Goal: Information Seeking & Learning: Learn about a topic

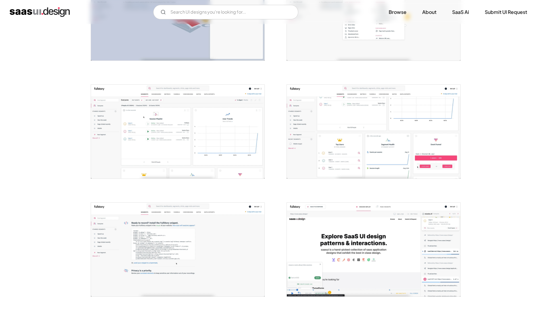
scroll to position [897, 0]
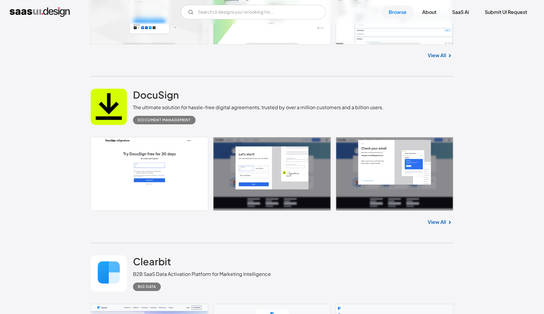
scroll to position [1427, 0]
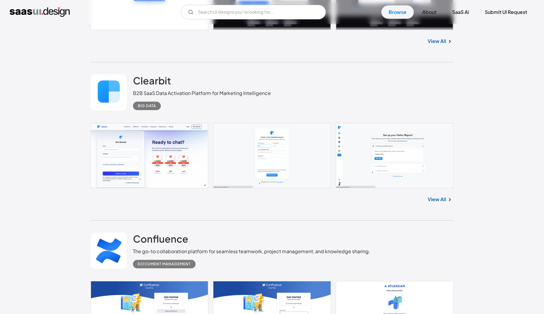
scroll to position [1612, 0]
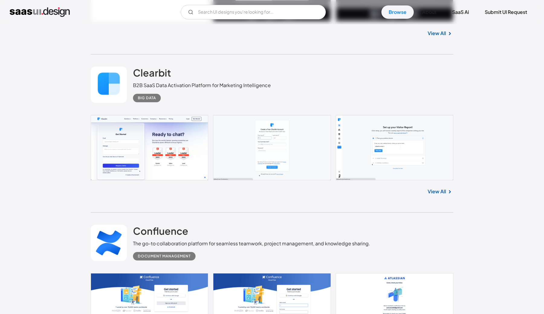
click at [292, 273] on link at bounding box center [272, 310] width 363 height 74
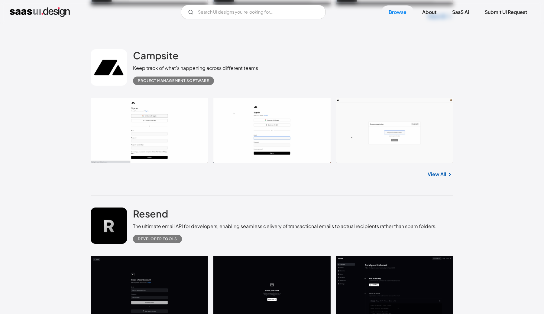
scroll to position [2119, 0]
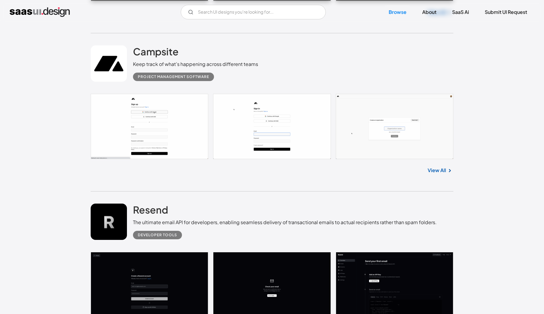
click at [275, 252] on link at bounding box center [272, 289] width 363 height 74
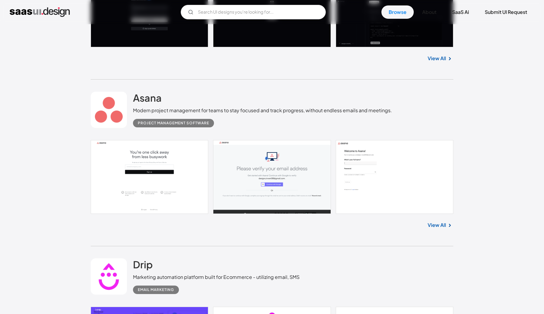
scroll to position [2395, 0]
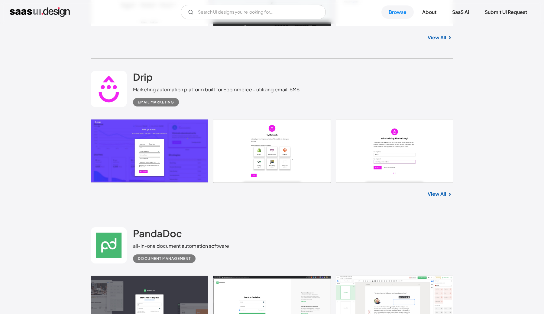
scroll to position [2588, 0]
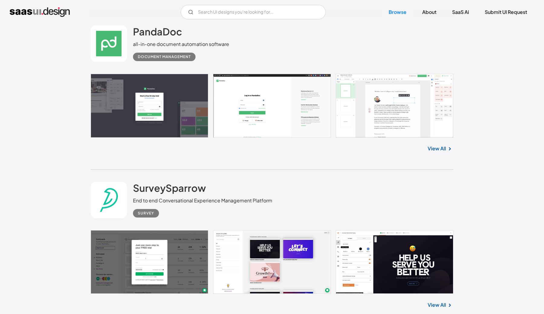
scroll to position [2789, 0]
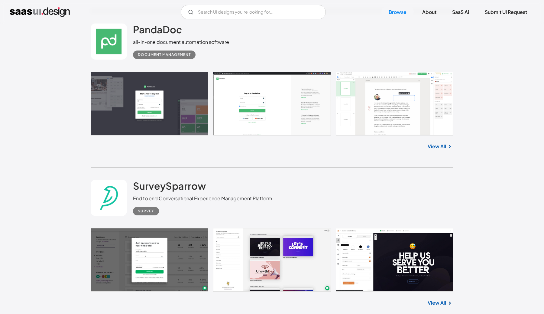
click at [440, 299] on link "View All" at bounding box center [437, 302] width 18 height 7
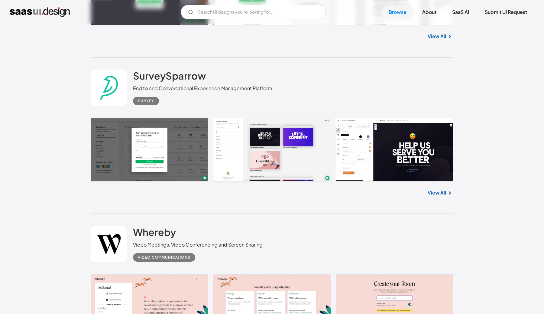
scroll to position [2897, 0]
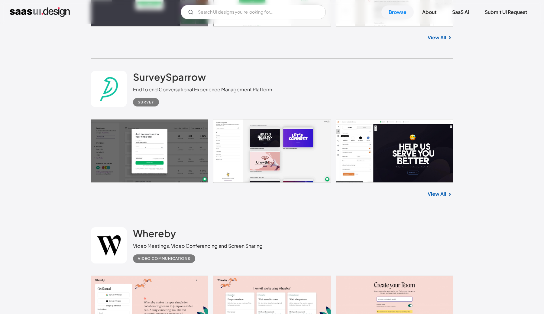
click at [401, 275] on link at bounding box center [272, 308] width 363 height 66
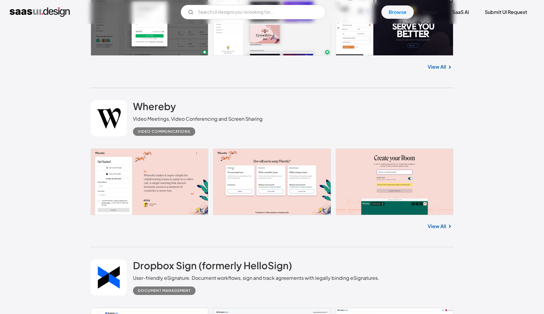
scroll to position [3044, 0]
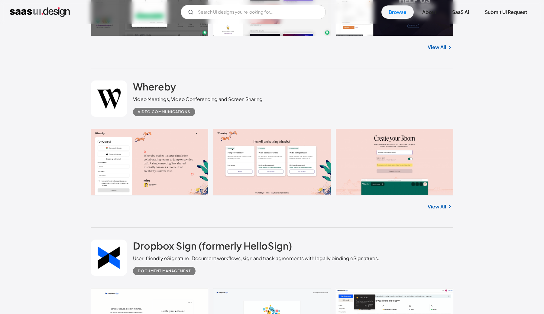
click at [358, 288] on link at bounding box center [272, 319] width 363 height 62
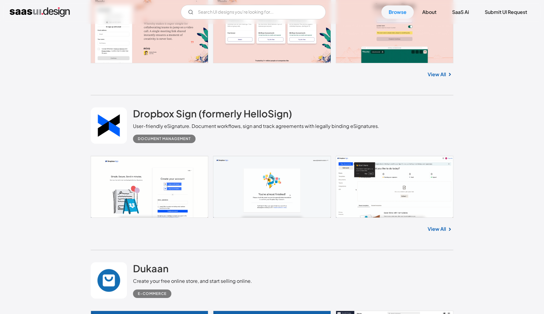
scroll to position [3181, 0]
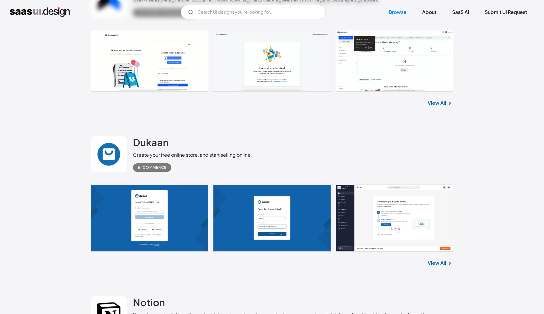
scroll to position [3305, 0]
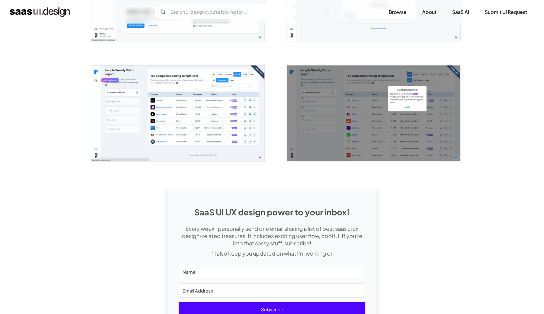
scroll to position [1102, 0]
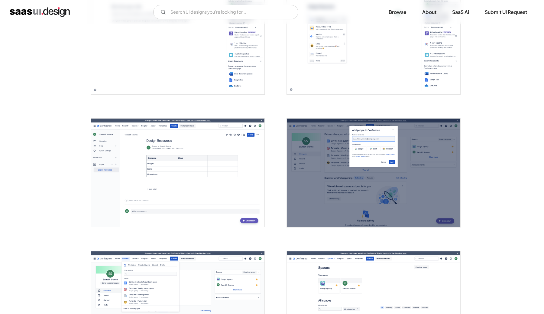
scroll to position [888, 0]
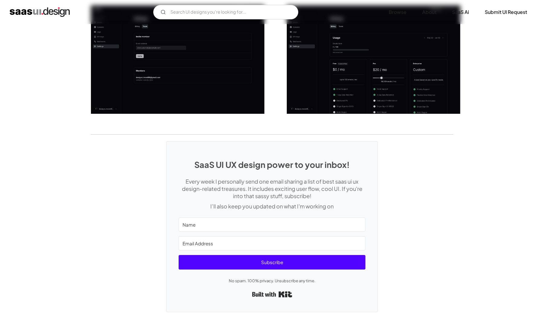
scroll to position [947, 0]
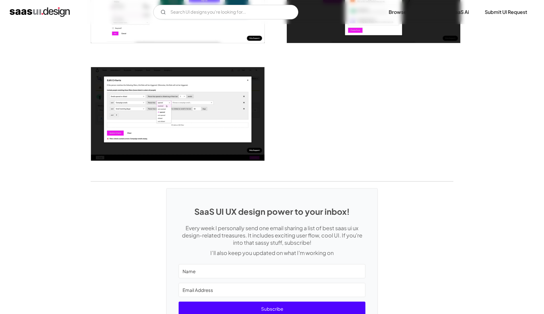
scroll to position [1549, 0]
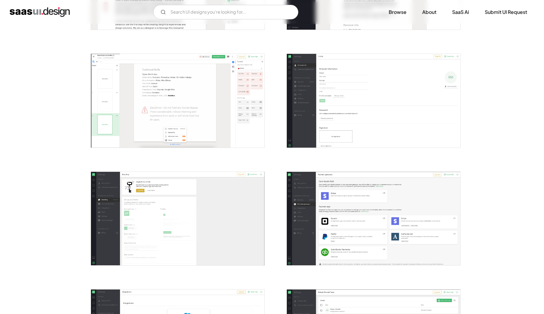
scroll to position [696, 0]
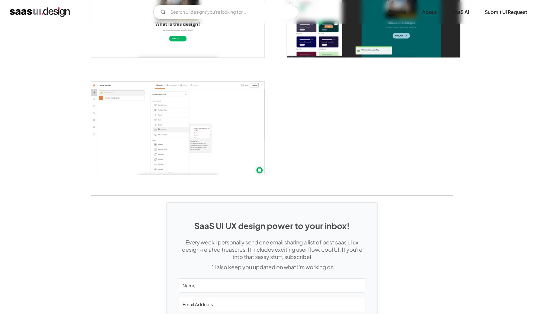
scroll to position [1469, 0]
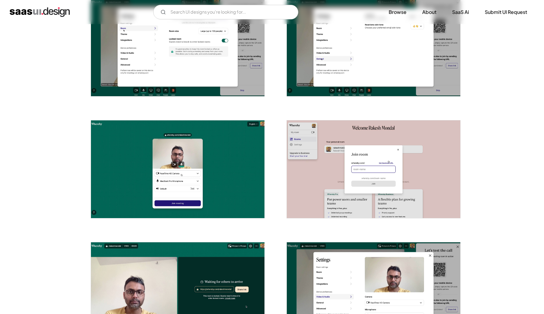
scroll to position [501, 0]
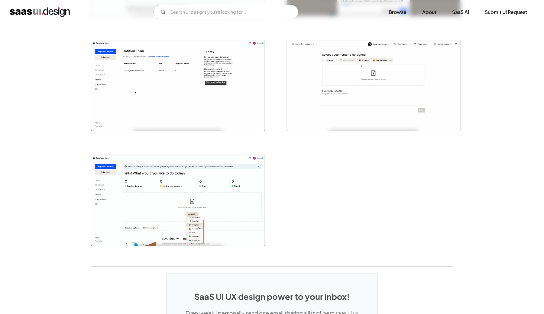
scroll to position [1164, 0]
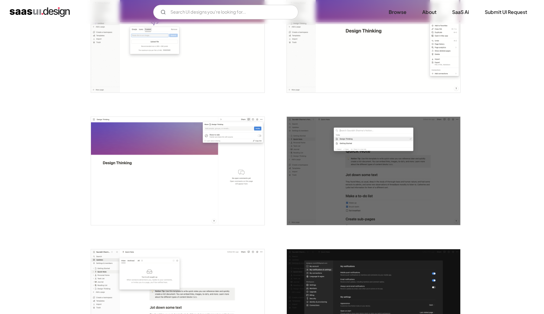
scroll to position [957, 0]
